Goal: Transaction & Acquisition: Purchase product/service

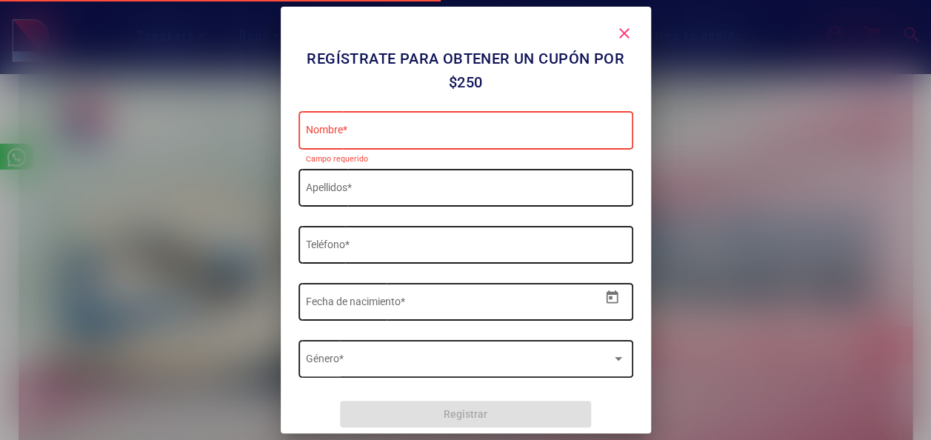
click at [622, 32] on mat-icon "close" at bounding box center [625, 33] width 18 height 18
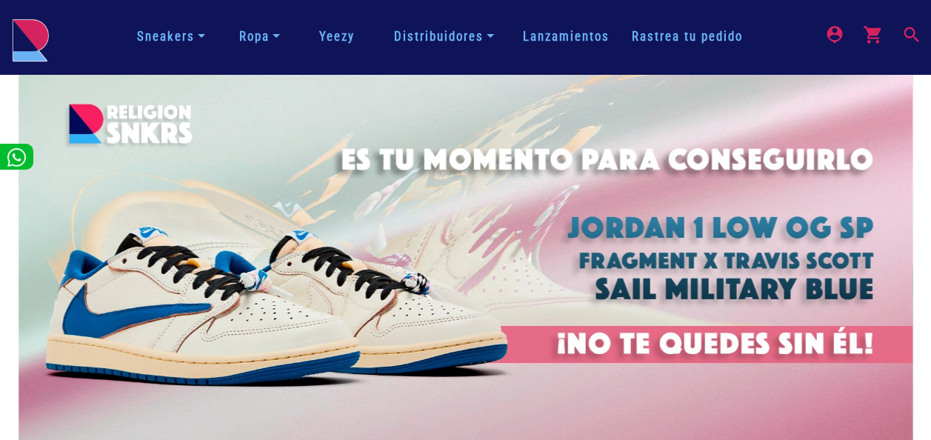
click at [916, 31] on mat-icon "search" at bounding box center [910, 33] width 18 height 18
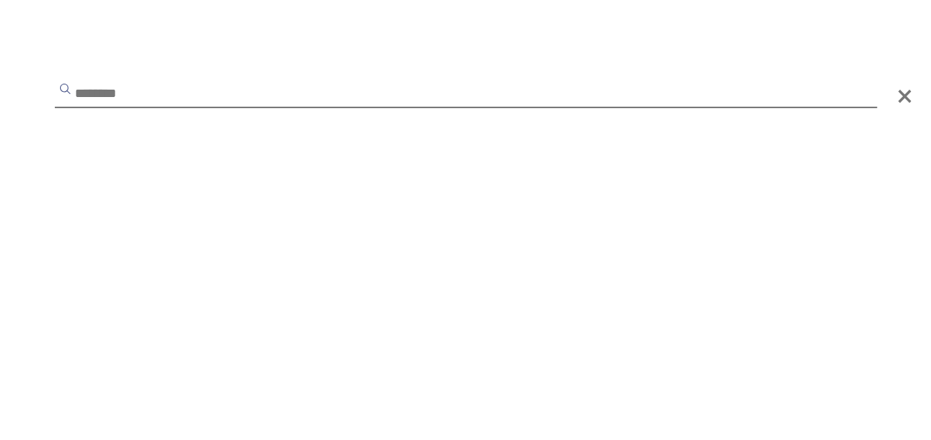
click at [373, 102] on input "text" at bounding box center [466, 94] width 822 height 27
click at [375, 102] on input "text" at bounding box center [466, 94] width 822 height 27
click at [358, 101] on input "text" at bounding box center [466, 94] width 822 height 27
click at [193, 98] on input "text" at bounding box center [466, 94] width 822 height 27
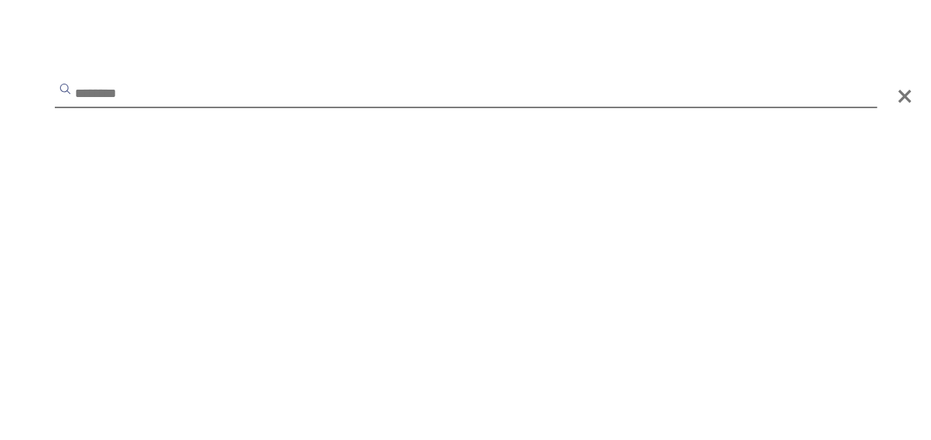
click at [194, 98] on input "text" at bounding box center [466, 94] width 822 height 27
type input "********"
click at [58, 81] on button "submit" at bounding box center [65, 88] width 15 height 15
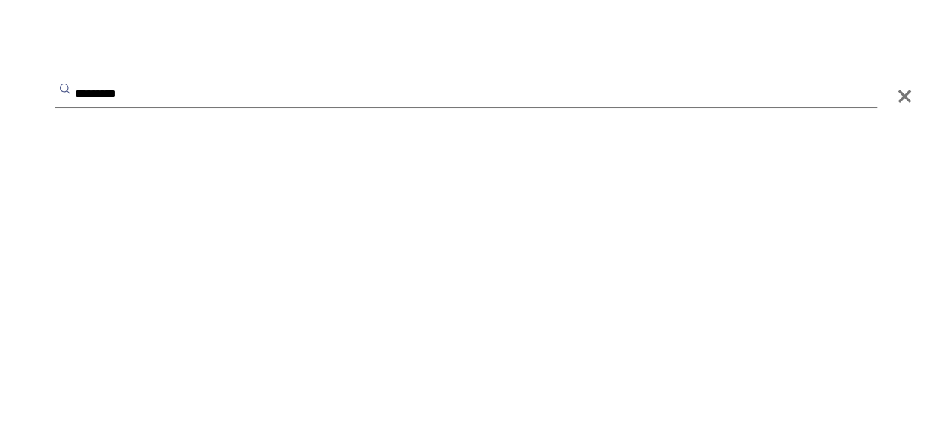
click at [58, 81] on button "submit" at bounding box center [65, 88] width 15 height 15
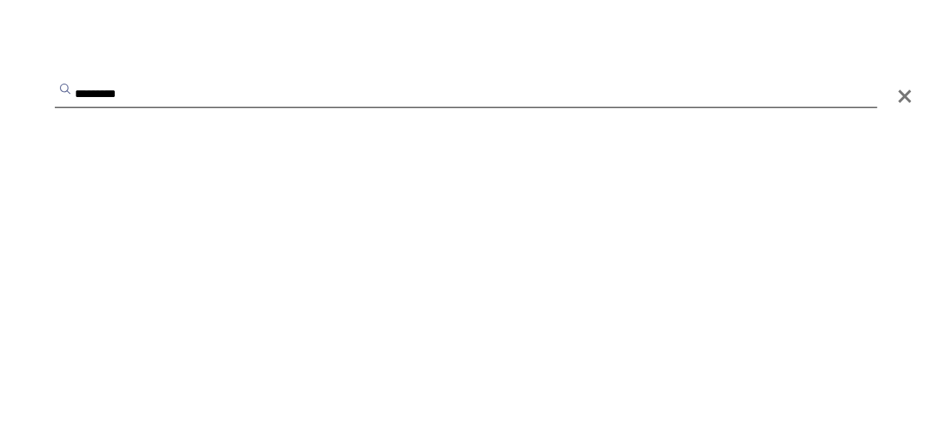
click at [58, 81] on button "submit" at bounding box center [65, 88] width 15 height 15
